Goal: Task Accomplishment & Management: Complete application form

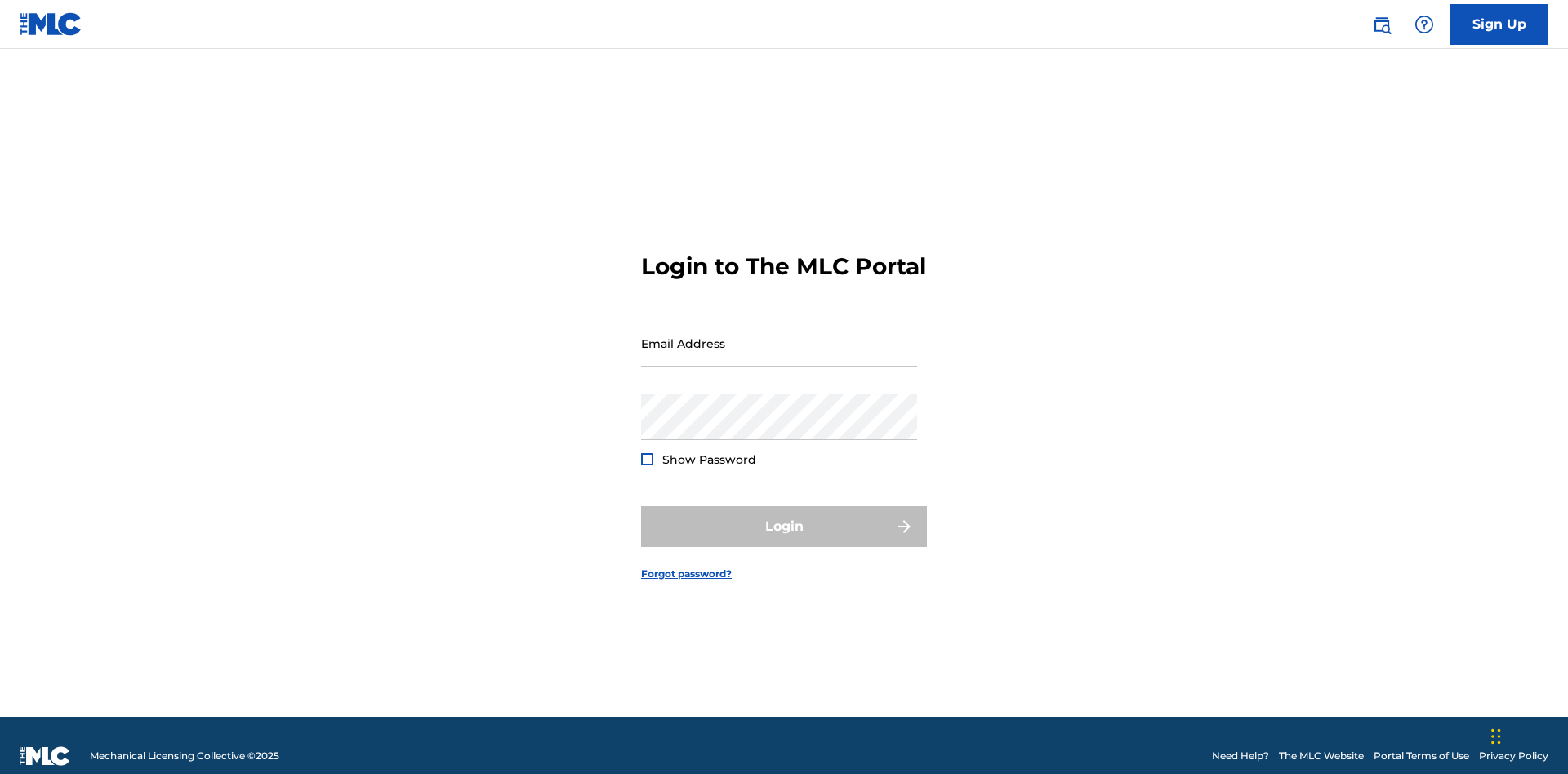
scroll to position [21, 0]
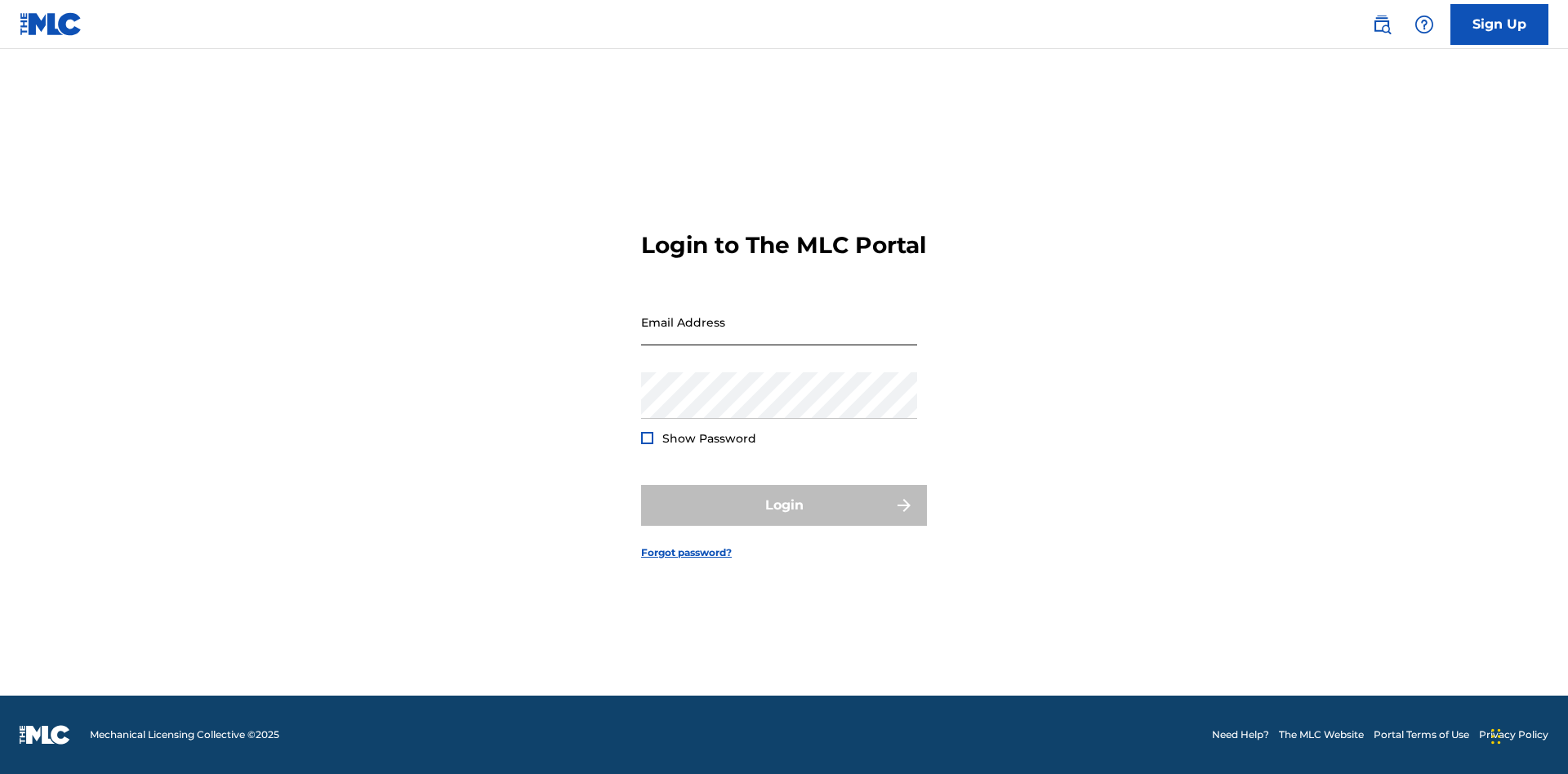
click at [779, 336] on input "Email Address" at bounding box center [779, 322] width 276 height 47
type input "Duke.McTesterson@gmail.com"
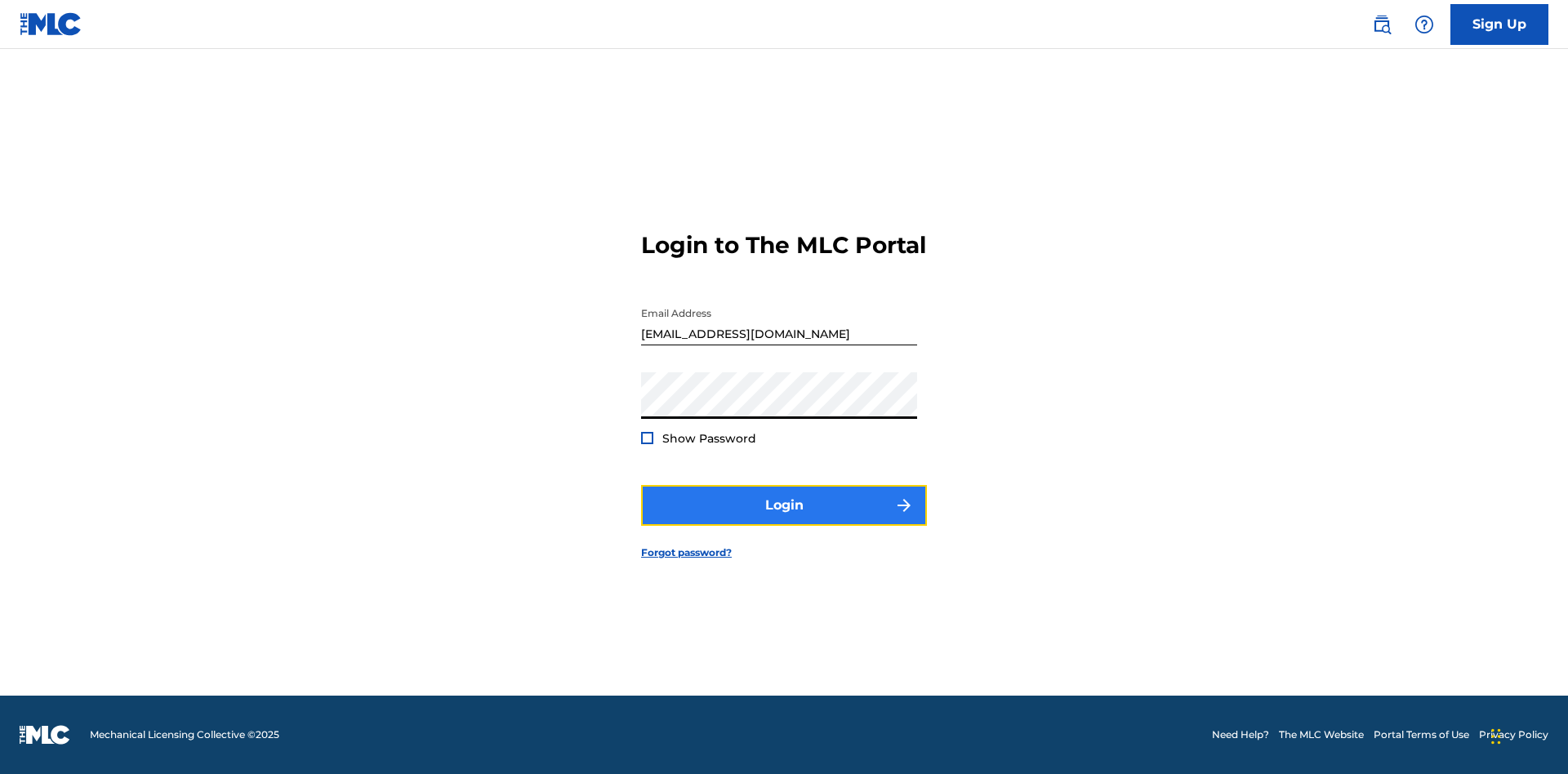
click at [784, 520] on button "Login" at bounding box center [784, 506] width 286 height 41
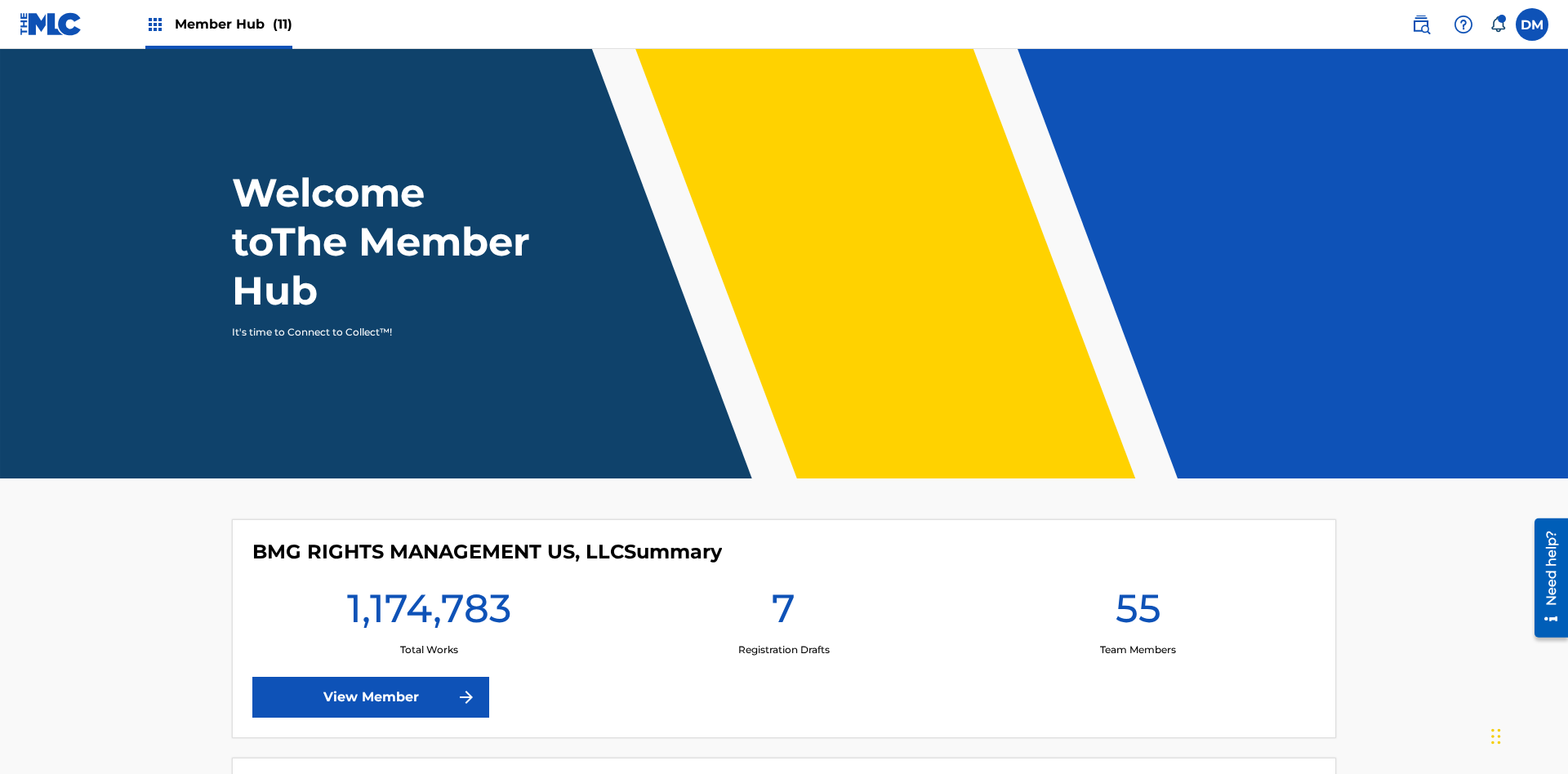
click at [218, 24] on span "Member Hub (11)" at bounding box center [234, 24] width 118 height 19
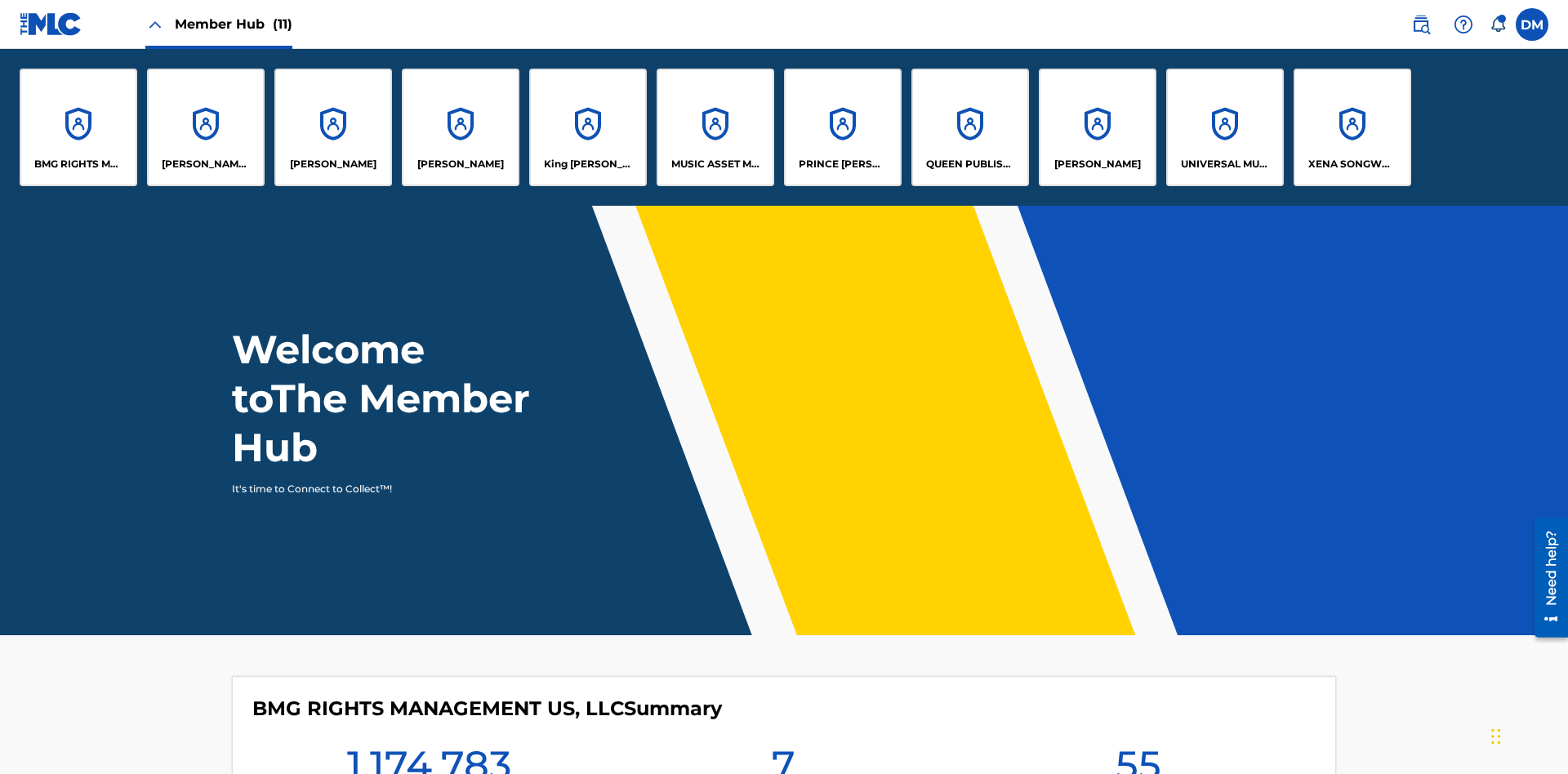
scroll to position [59, 0]
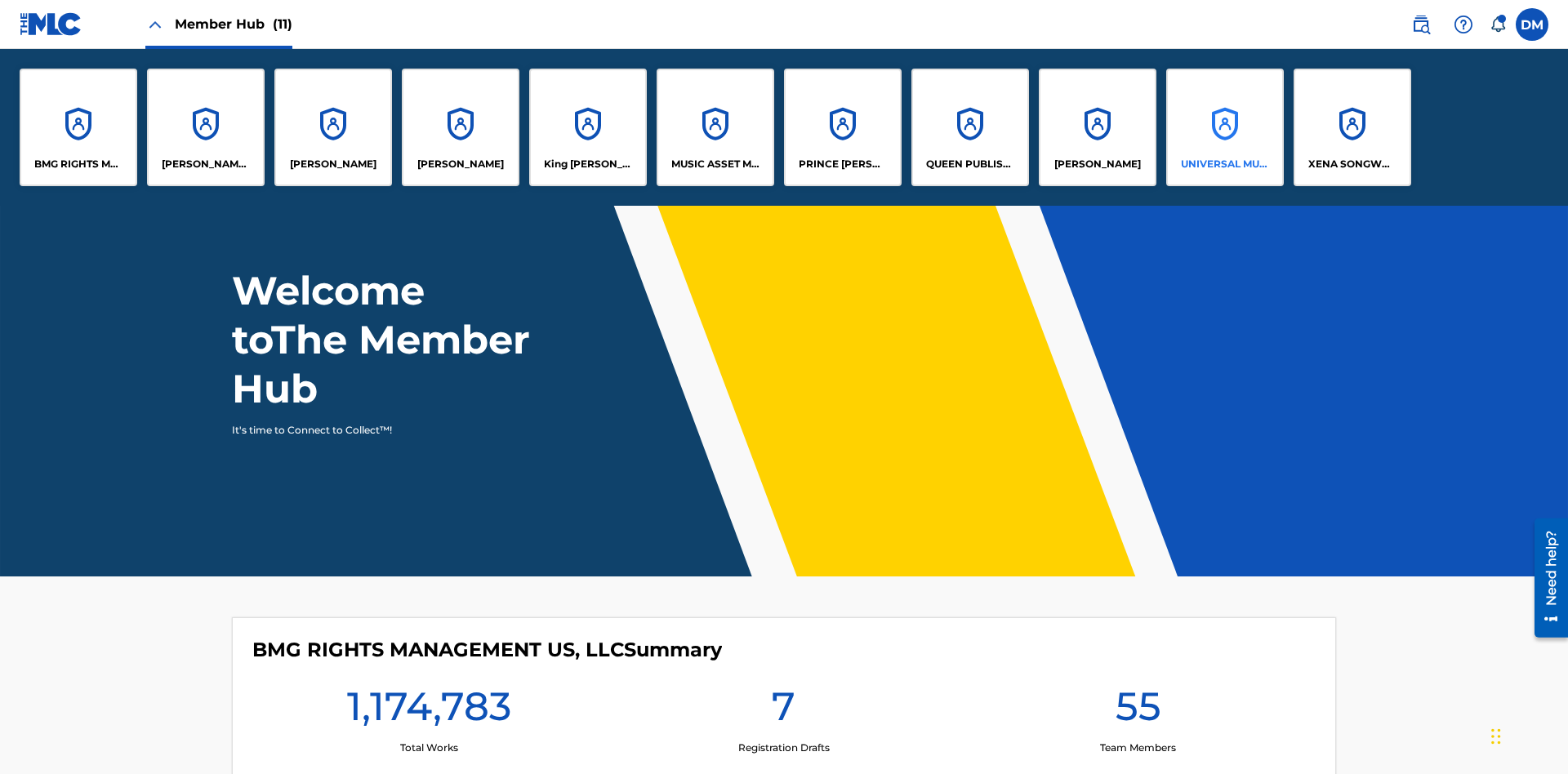
click at [1224, 164] on p "UNIVERSAL MUSIC PUB GROUP" at bounding box center [1226, 164] width 89 height 14
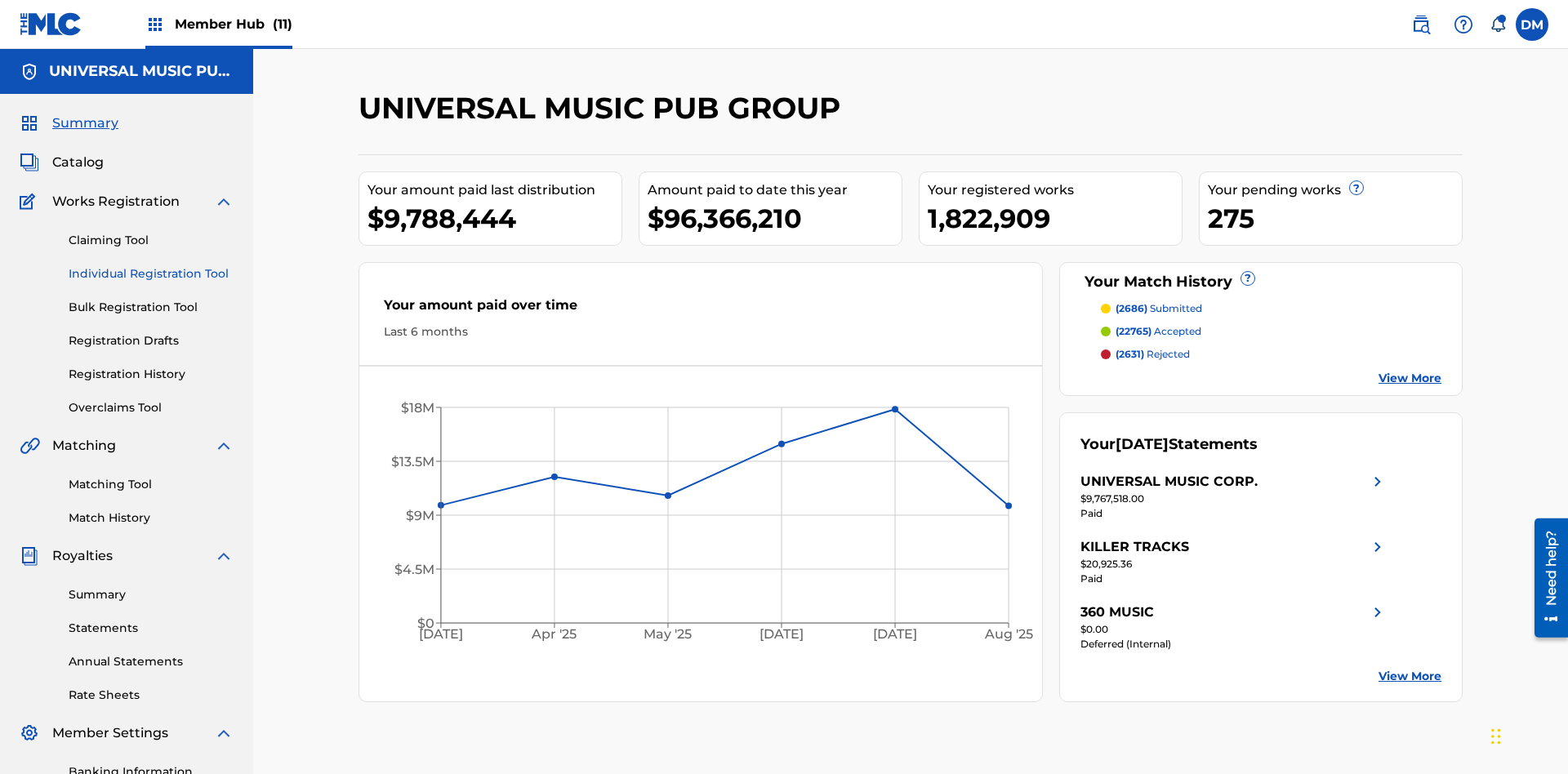
click at [151, 266] on link "Individual Registration Tool" at bounding box center [150, 274] width 165 height 17
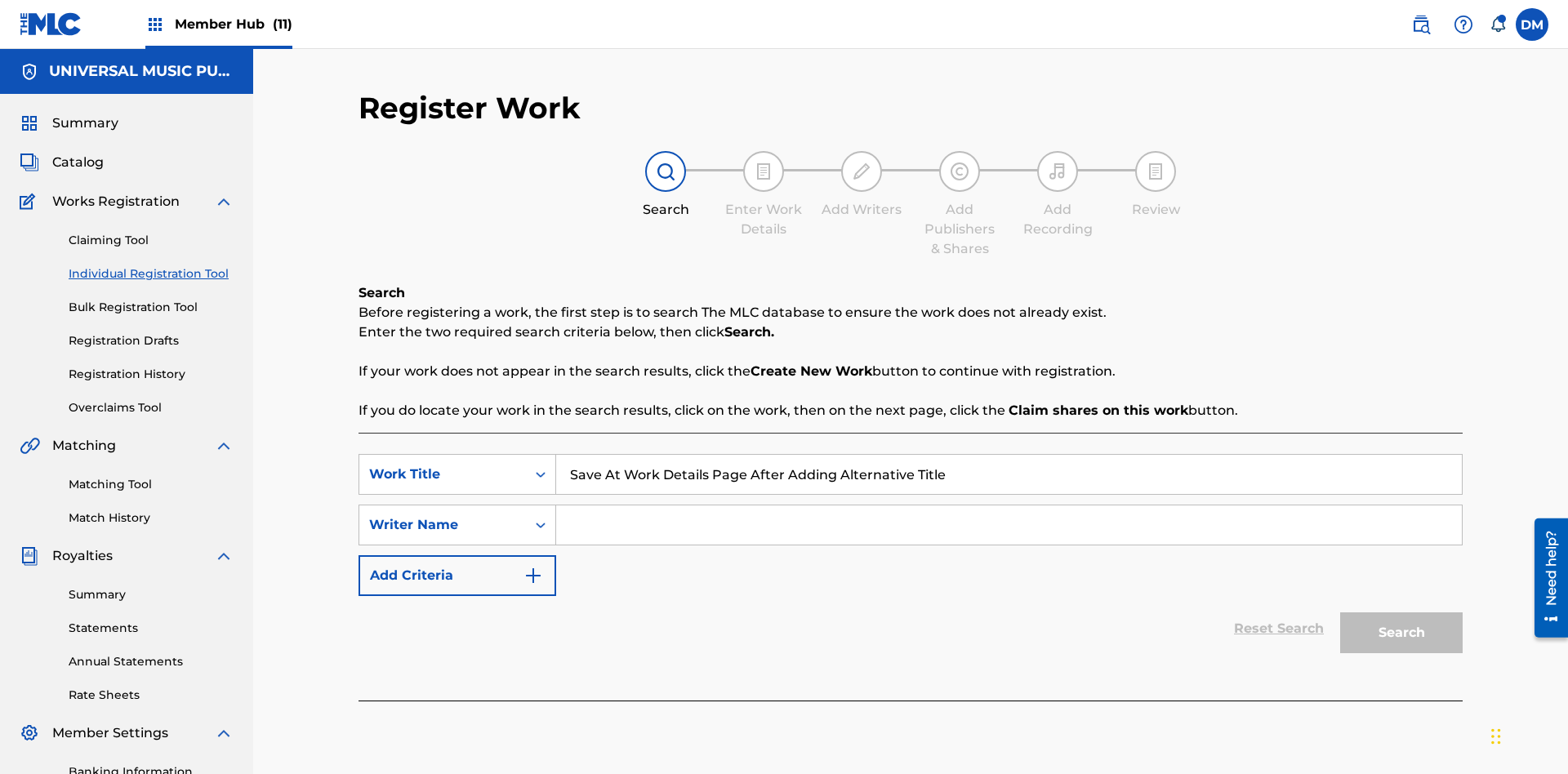
type input "Save At Work Details Page After Adding Alternative Titles"
click at [1009, 506] on input "Search Form" at bounding box center [1008, 525] width 905 height 39
click at [1401, 612] on button "Search" at bounding box center [1401, 632] width 123 height 41
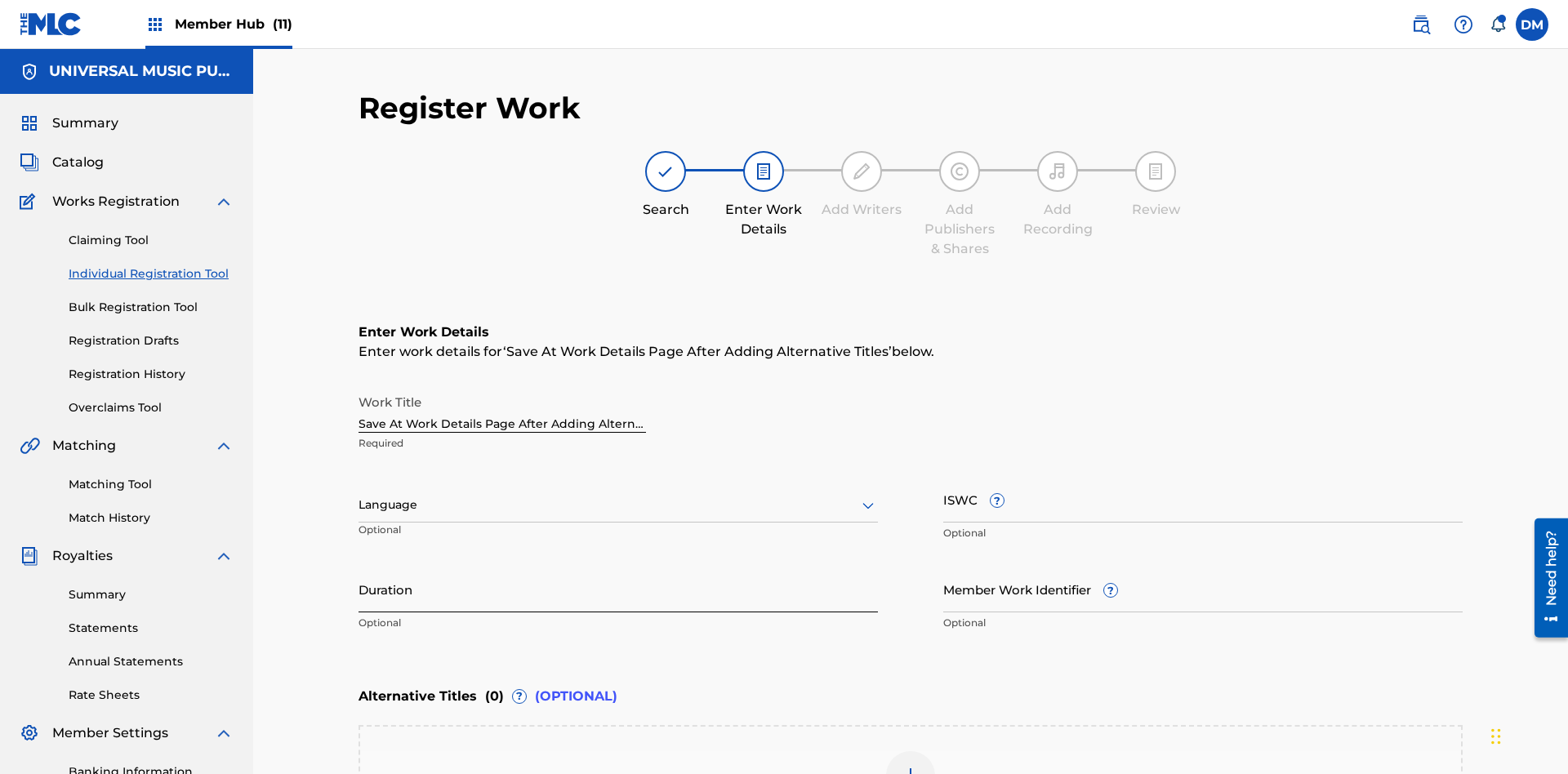
click at [618, 566] on input "Duration" at bounding box center [619, 589] width 520 height 47
click at [618, 566] on input "0" at bounding box center [619, 589] width 520 height 47
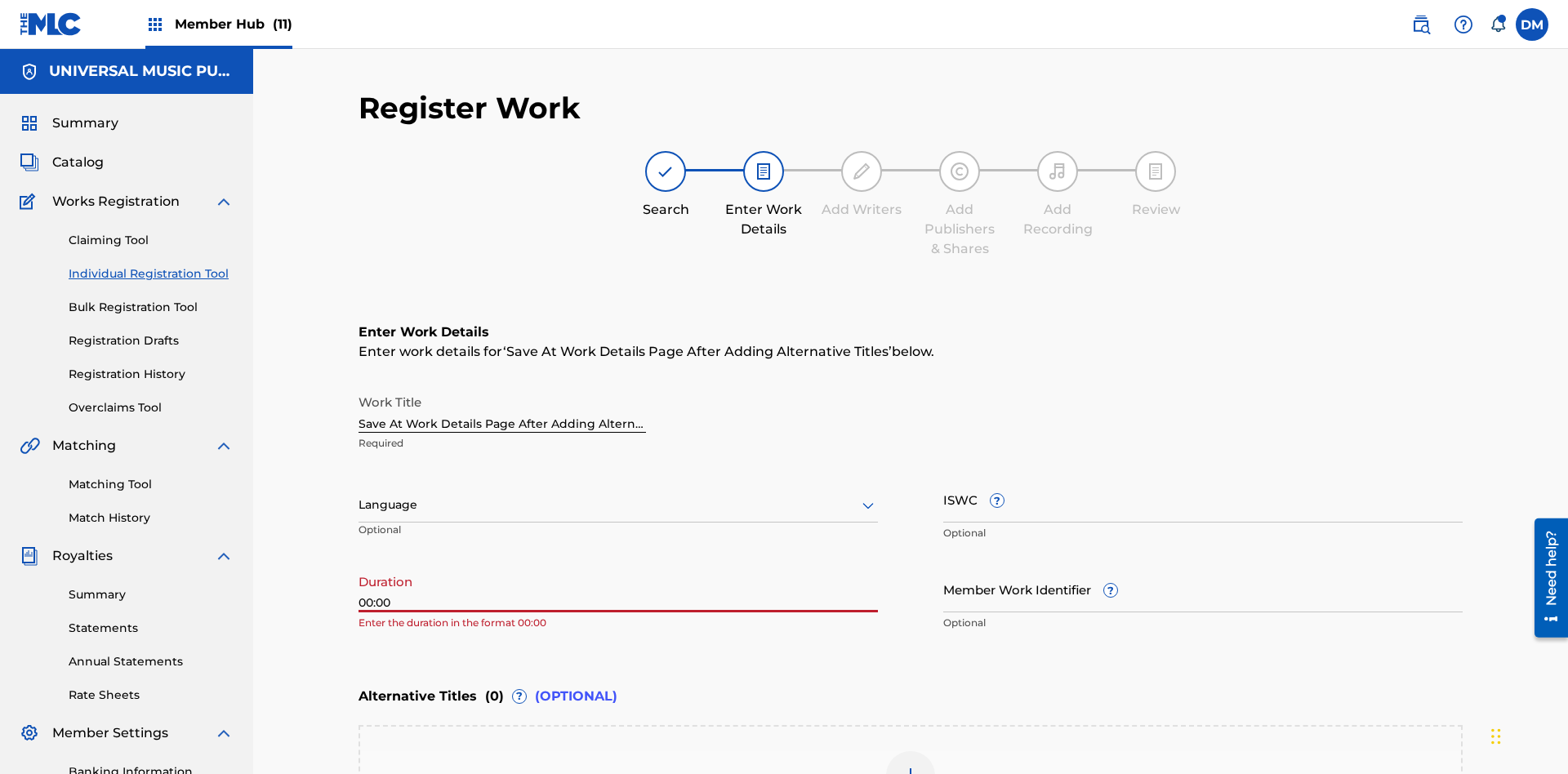
type input "00:00"
click at [868, 496] on icon at bounding box center [868, 506] width 20 height 20
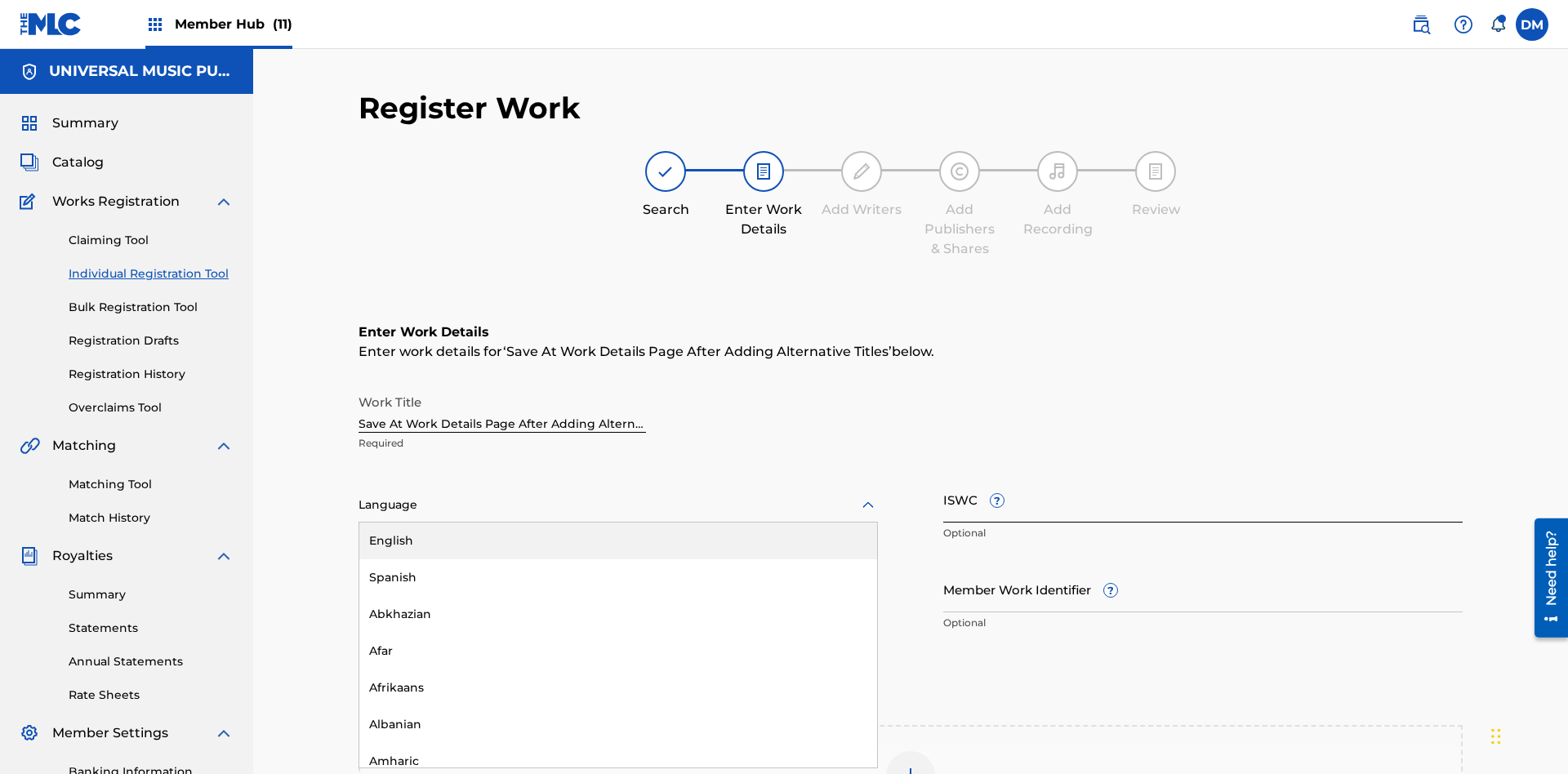
click at [618, 633] on div "Afar" at bounding box center [618, 651] width 518 height 37
click at [1203, 566] on input "Member Work Identifier ?" at bounding box center [1203, 589] width 520 height 47
type input "2025.09.19.04"
click at [1203, 476] on input "ISWC ?" at bounding box center [1203, 499] width 520 height 47
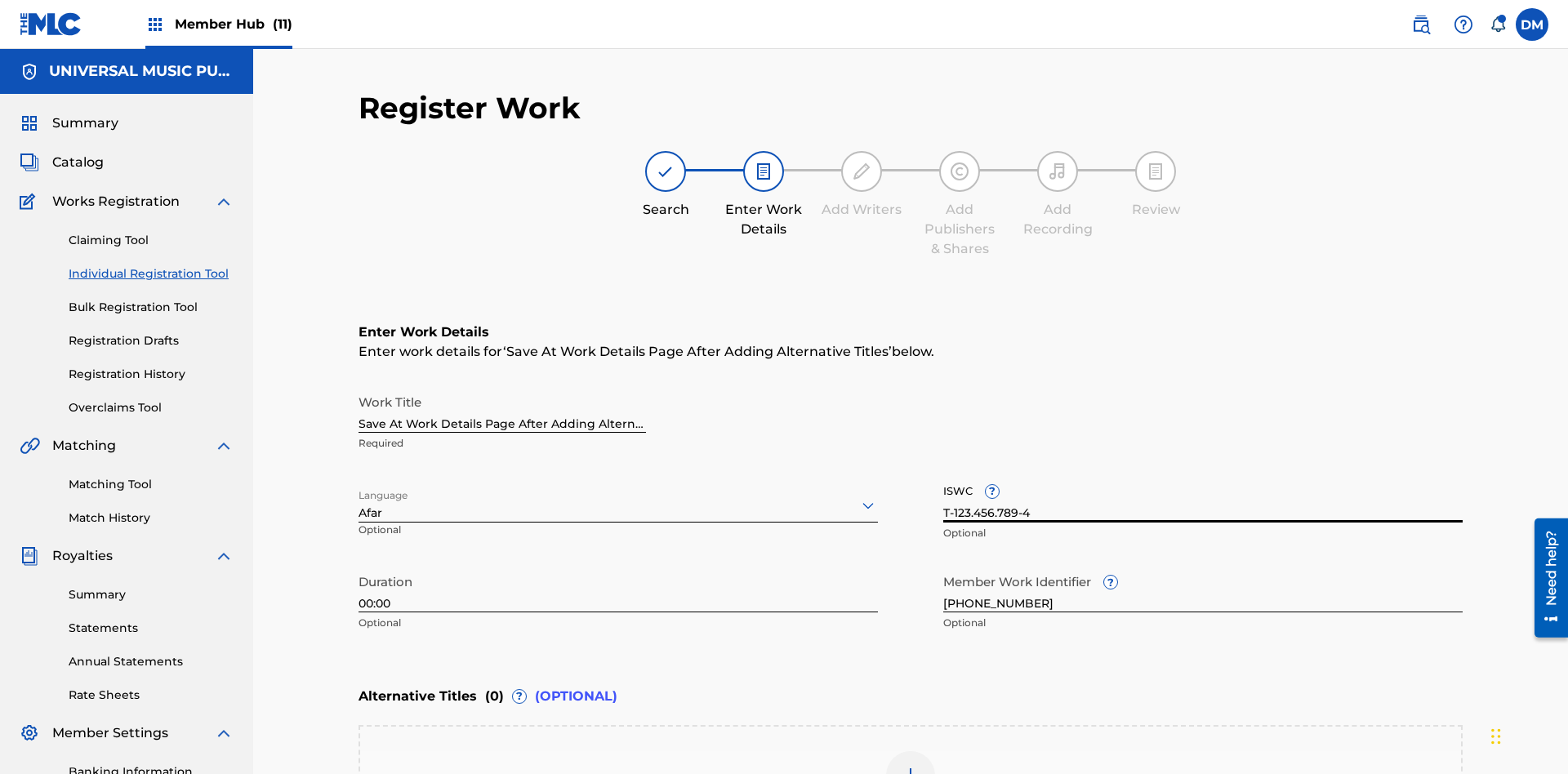
click at [911, 766] on img at bounding box center [910, 776] width 20 height 20
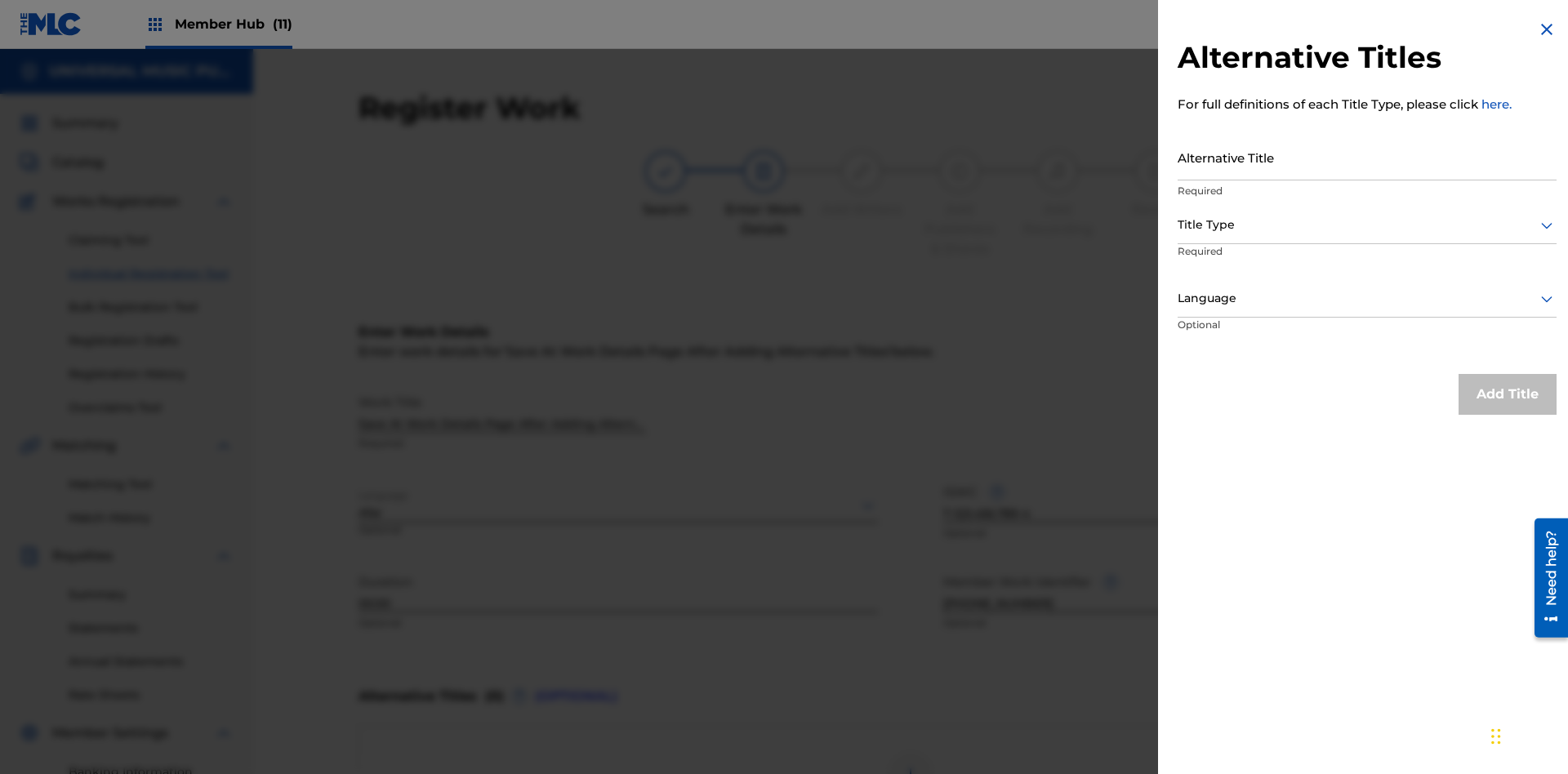
click at [1367, 157] on input "Alternative Title" at bounding box center [1367, 157] width 379 height 47
click at [1367, 225] on div at bounding box center [1367, 225] width 379 height 20
click at [1367, 298] on div at bounding box center [1367, 298] width 379 height 20
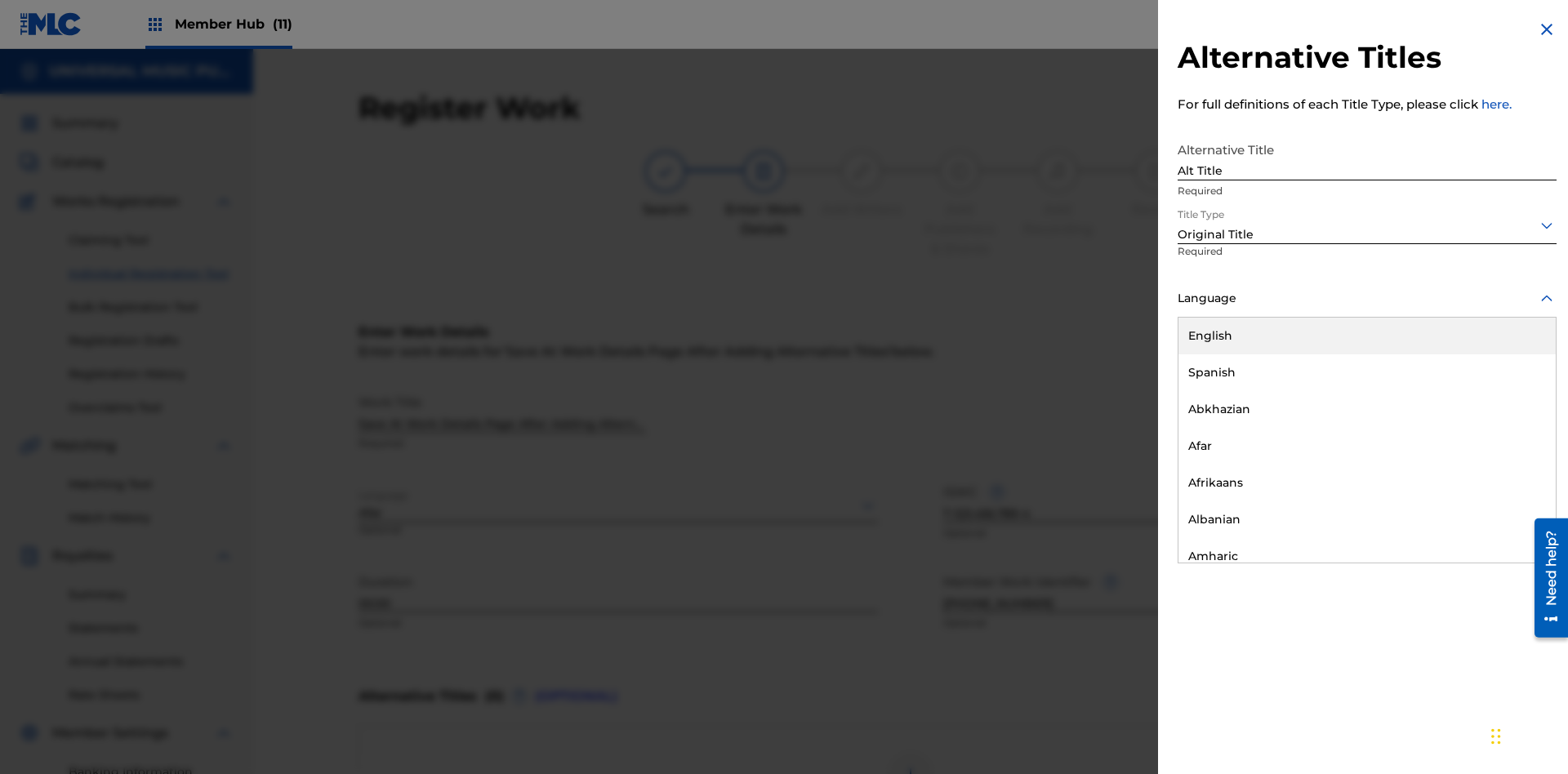
click at [1508, 394] on button "Add Title" at bounding box center [1507, 394] width 98 height 41
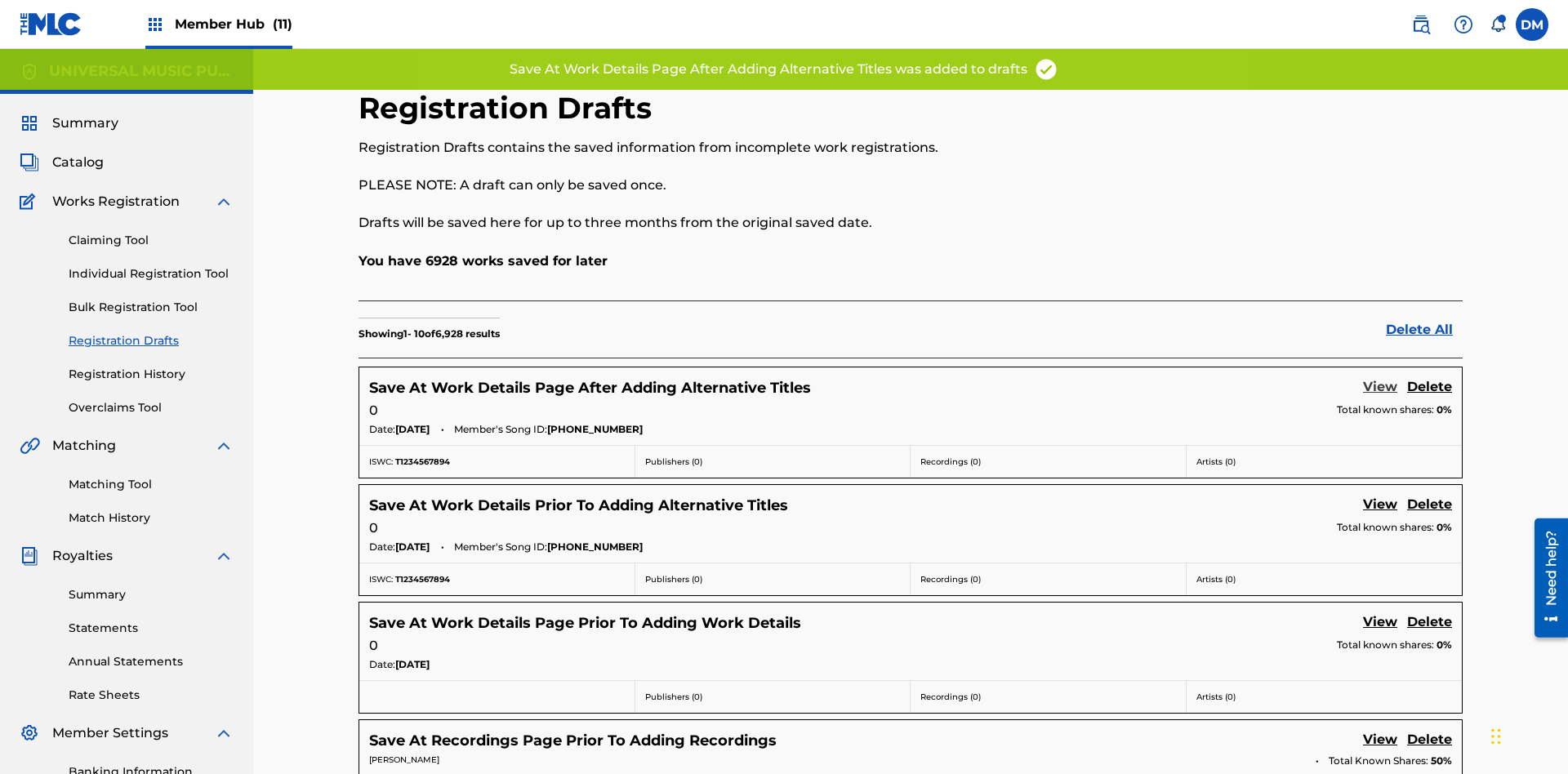
click at [1380, 377] on link "View" at bounding box center [1380, 387] width 34 height 22
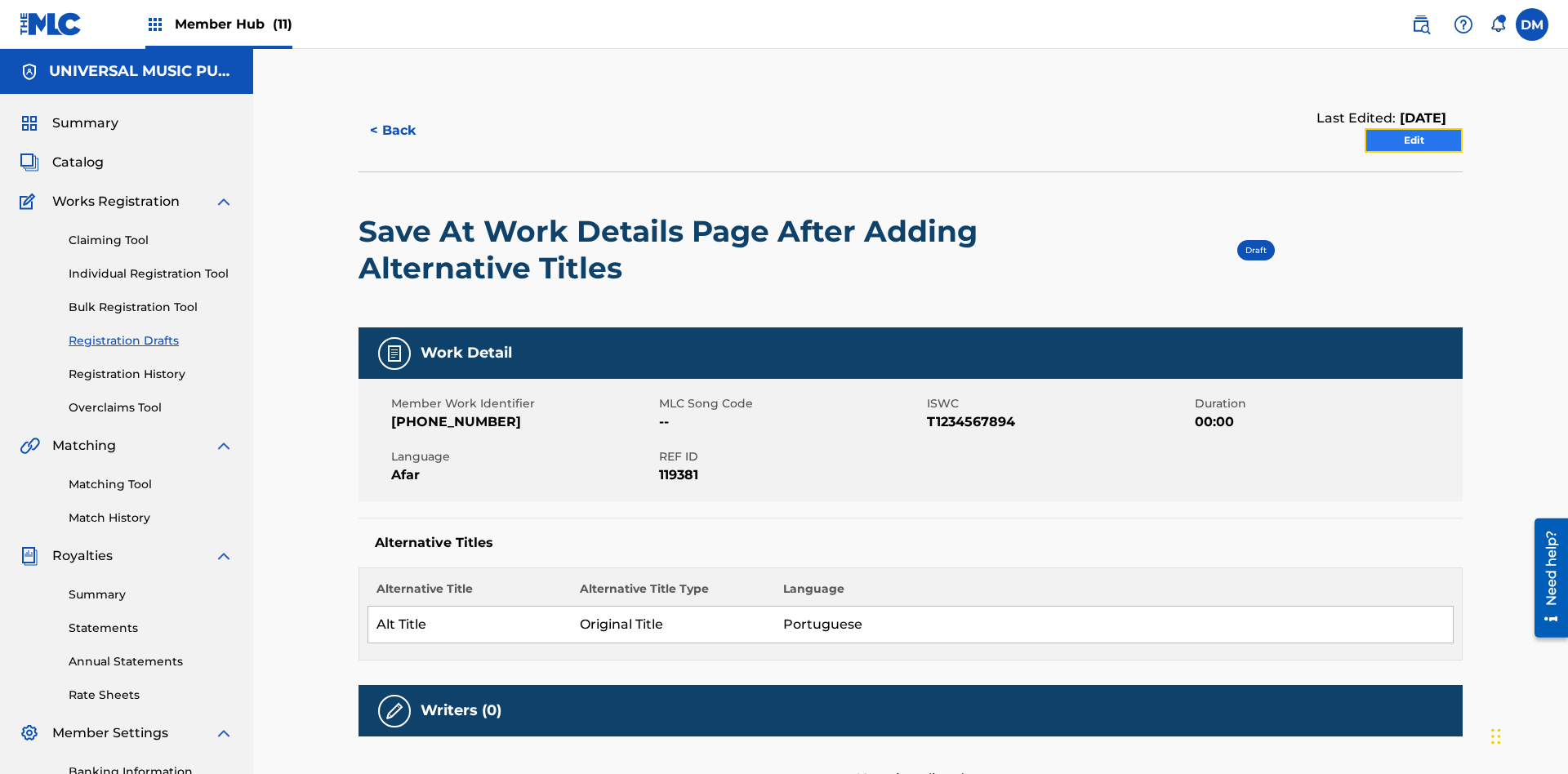
click at [1414, 129] on link "Edit" at bounding box center [1414, 141] width 98 height 25
